Goal: Task Accomplishment & Management: Check status

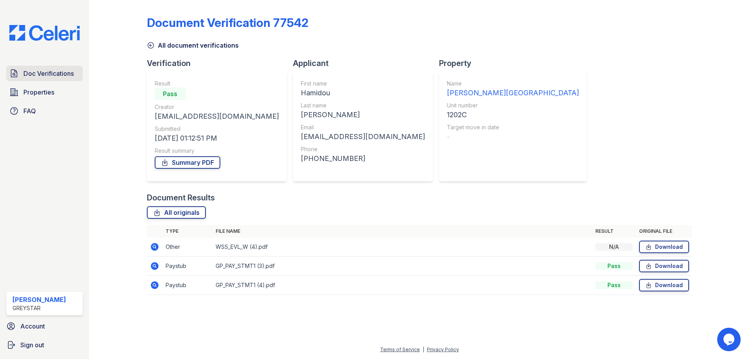
click at [36, 70] on span "Doc Verifications" at bounding box center [48, 73] width 50 height 9
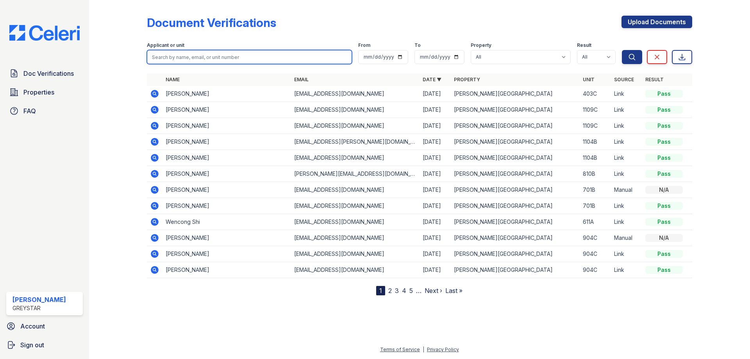
click at [229, 57] on input "search" at bounding box center [249, 57] width 205 height 14
type input "jordyn"
click at [622, 50] on button "Search" at bounding box center [632, 57] width 20 height 14
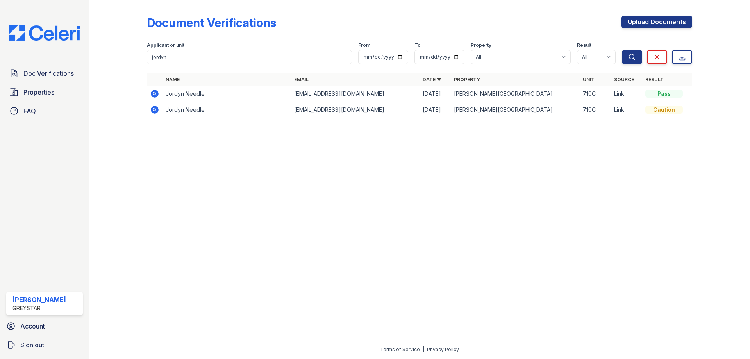
click at [226, 111] on td "Jordyn Needle" at bounding box center [227, 110] width 129 height 16
click at [154, 112] on icon at bounding box center [155, 110] width 8 height 8
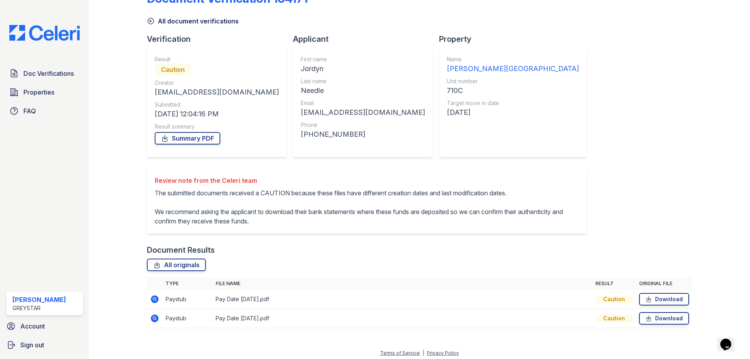
scroll to position [37, 0]
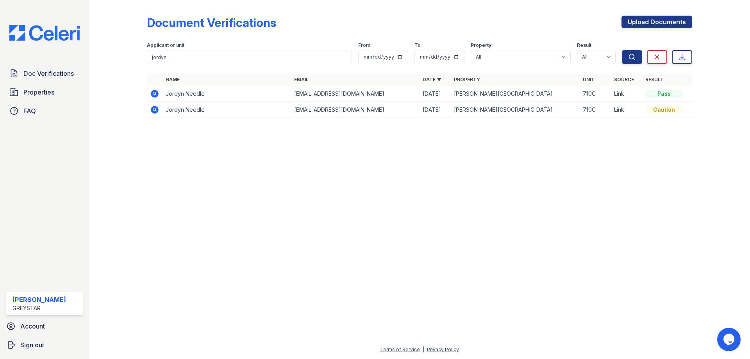
drag, startPoint x: 174, startPoint y: 99, endPoint x: 174, endPoint y: 94, distance: 4.7
click at [174, 98] on td "Jordyn Needle" at bounding box center [227, 94] width 129 height 16
click at [150, 93] on icon at bounding box center [154, 93] width 9 height 9
